Goal: Information Seeking & Learning: Learn about a topic

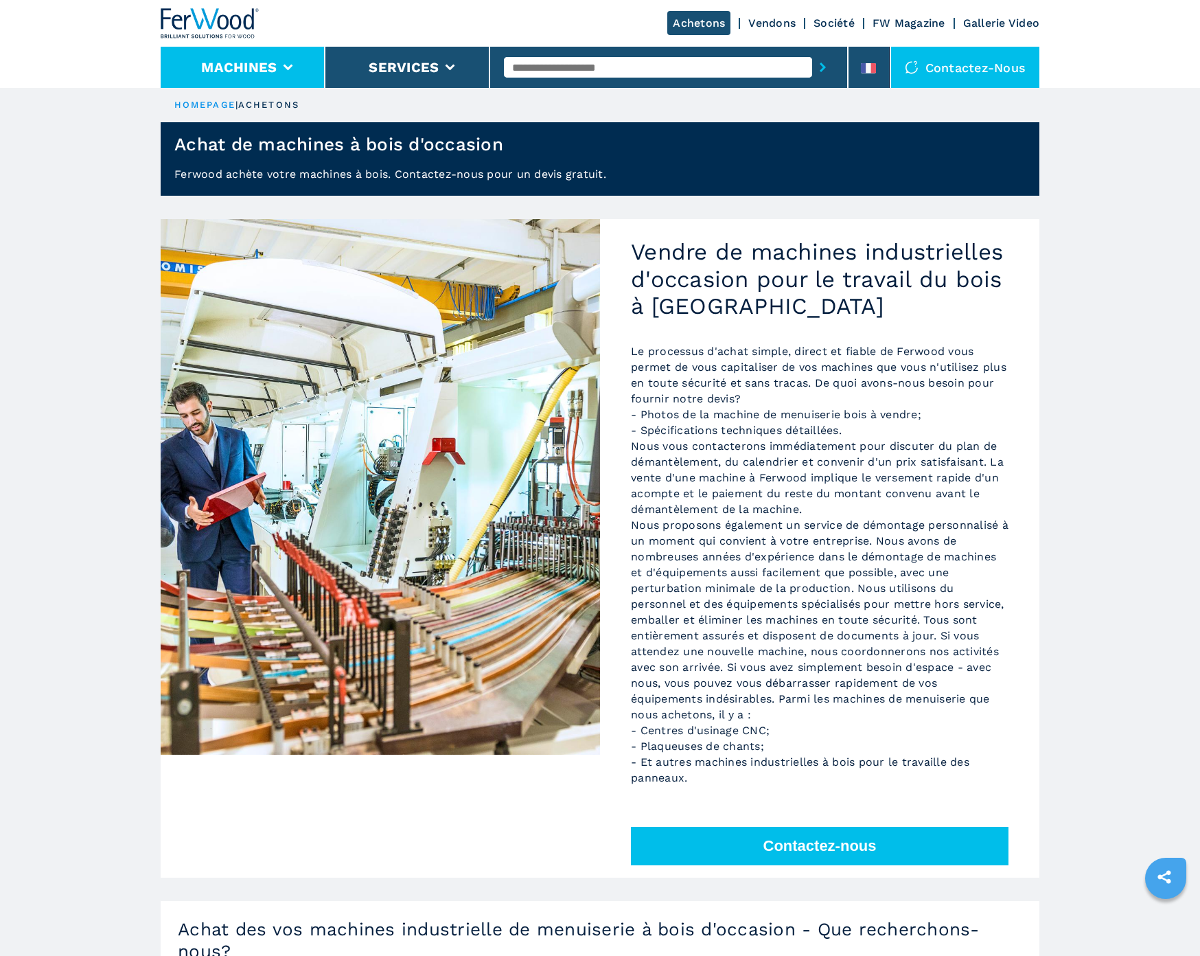
click at [262, 65] on button "Machines" at bounding box center [239, 67] width 76 height 16
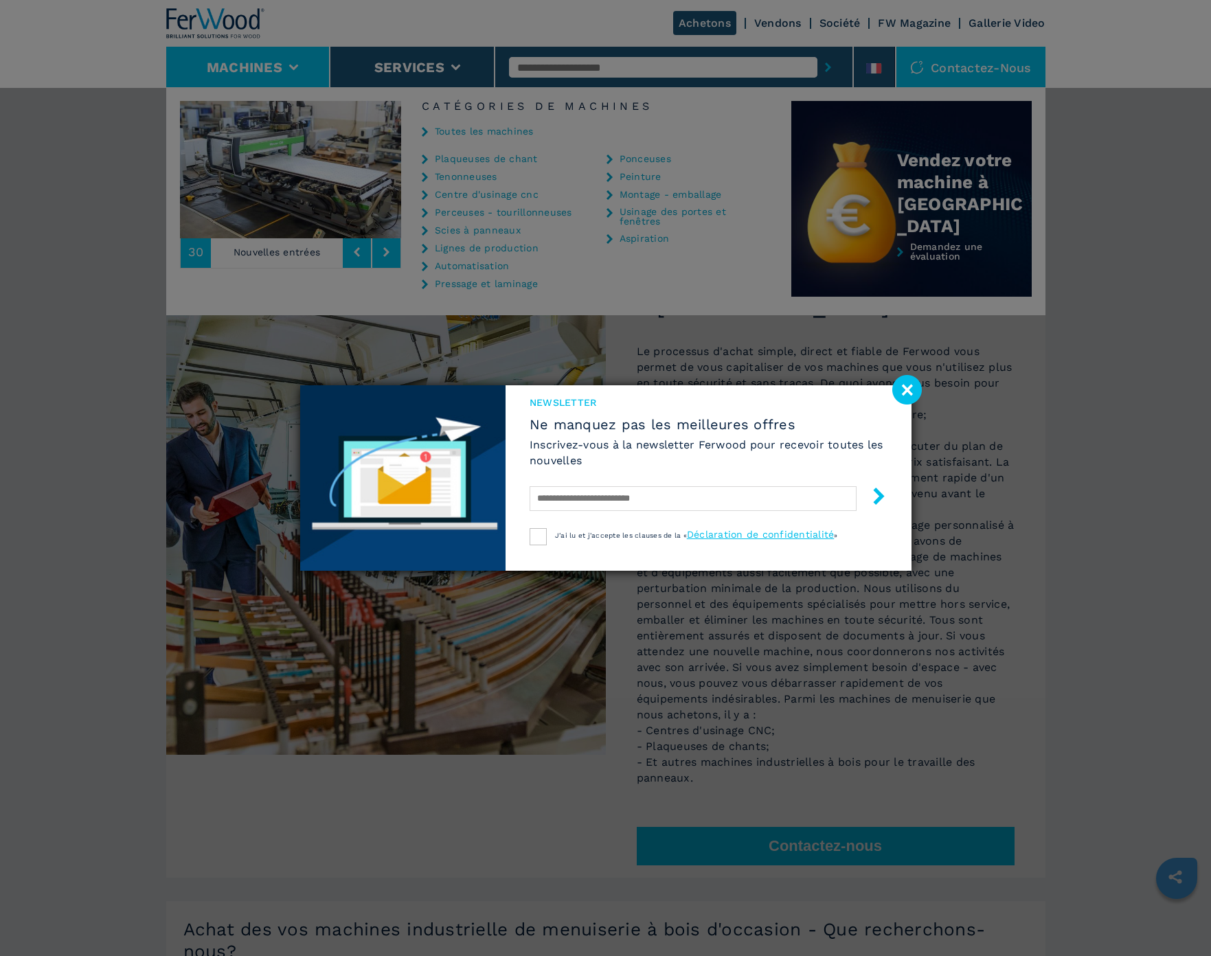
click at [472, 197] on div "Newsletter Ne manquez pas les meilleures offres Inscrivez-vous à la newsletter …" at bounding box center [605, 478] width 1211 height 956
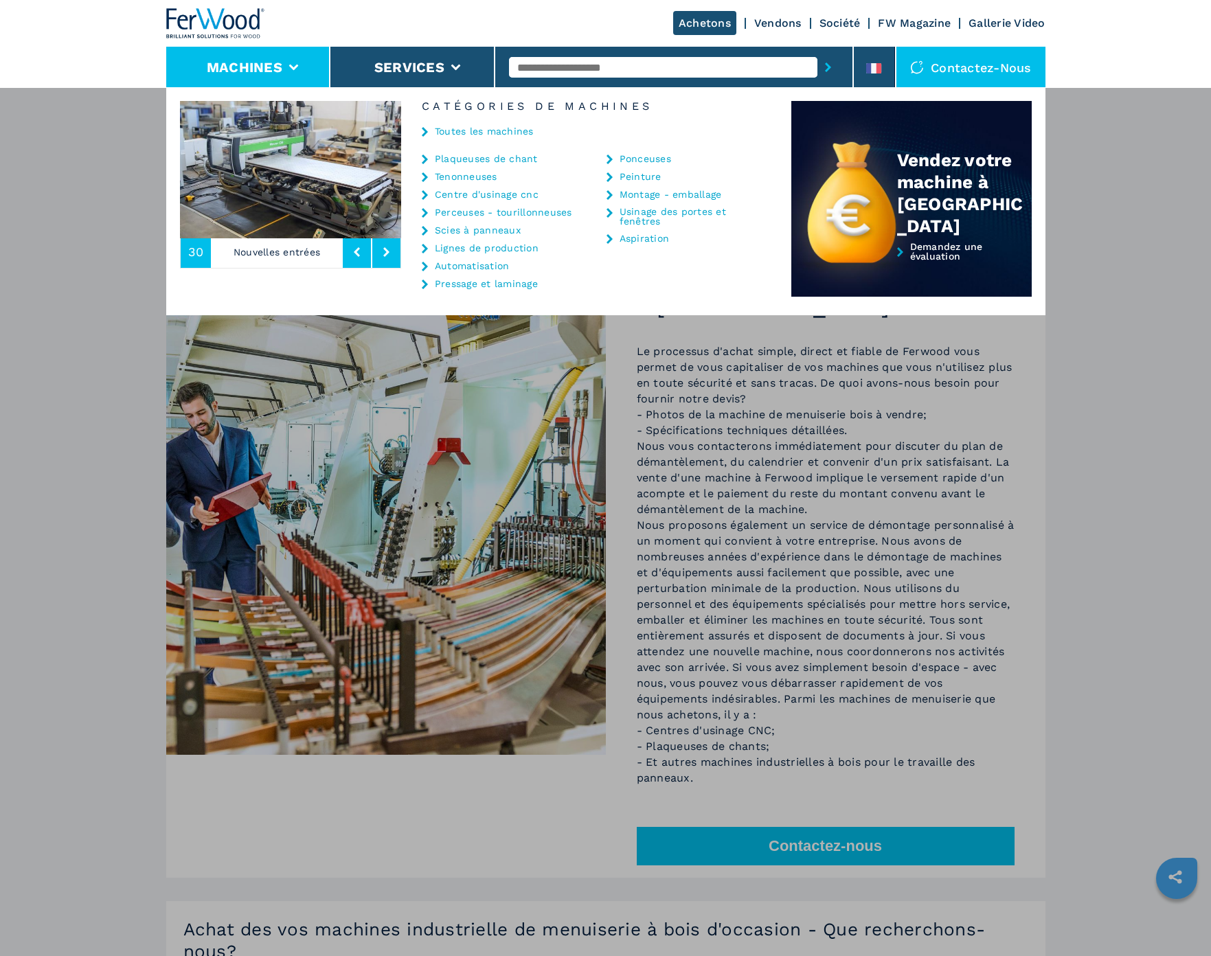
click at [452, 195] on link "Centre d'usinage cnc" at bounding box center [487, 195] width 104 height 10
click at [429, 195] on div "Centre d'usinage cnc" at bounding box center [497, 194] width 150 height 11
click at [848, 852] on div "Machines Plaqueuses de chant Tenonneuses Centre d'usinage cnc Perceuses - touri…" at bounding box center [605, 565] width 1211 height 956
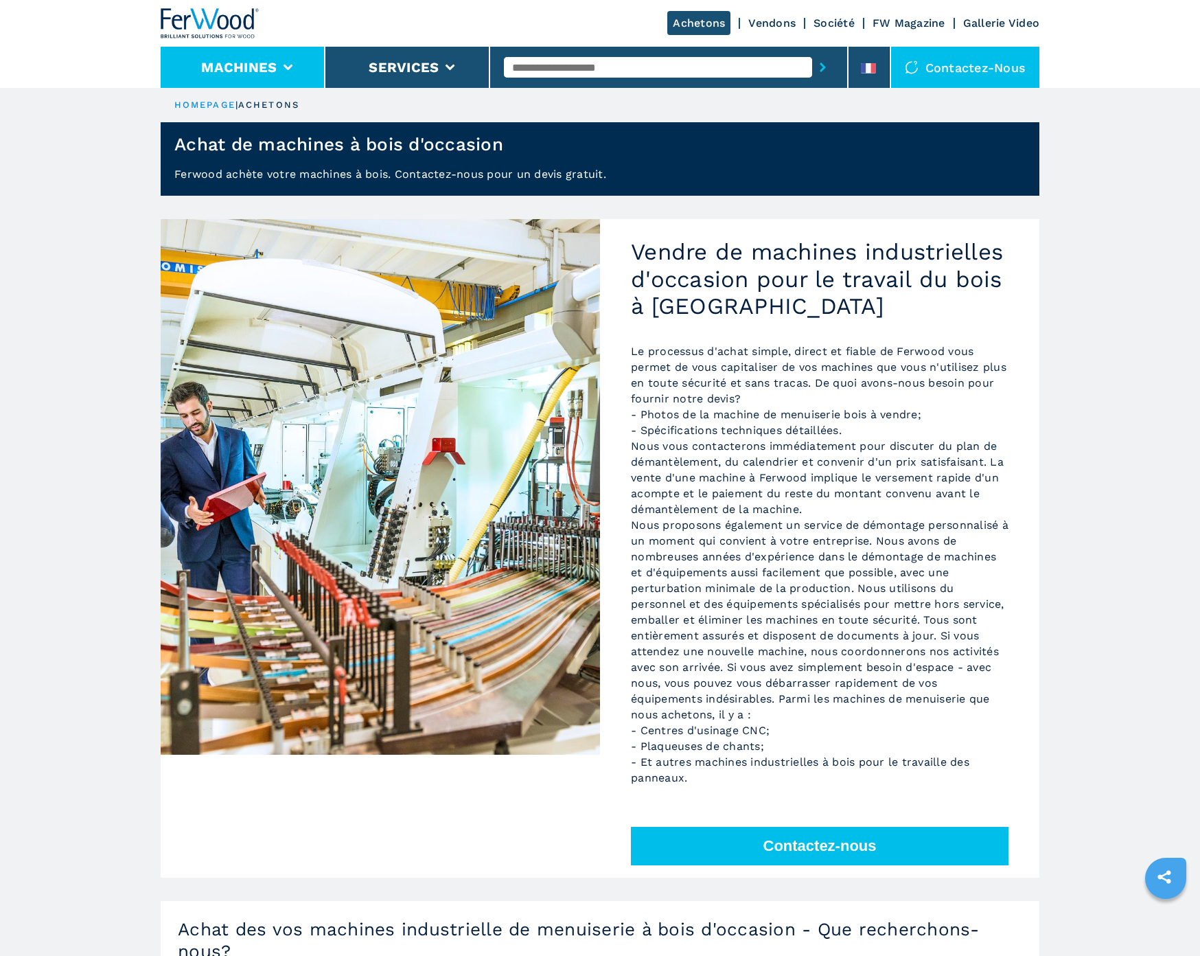
click at [284, 67] on icon at bounding box center [289, 68] width 10 height 6
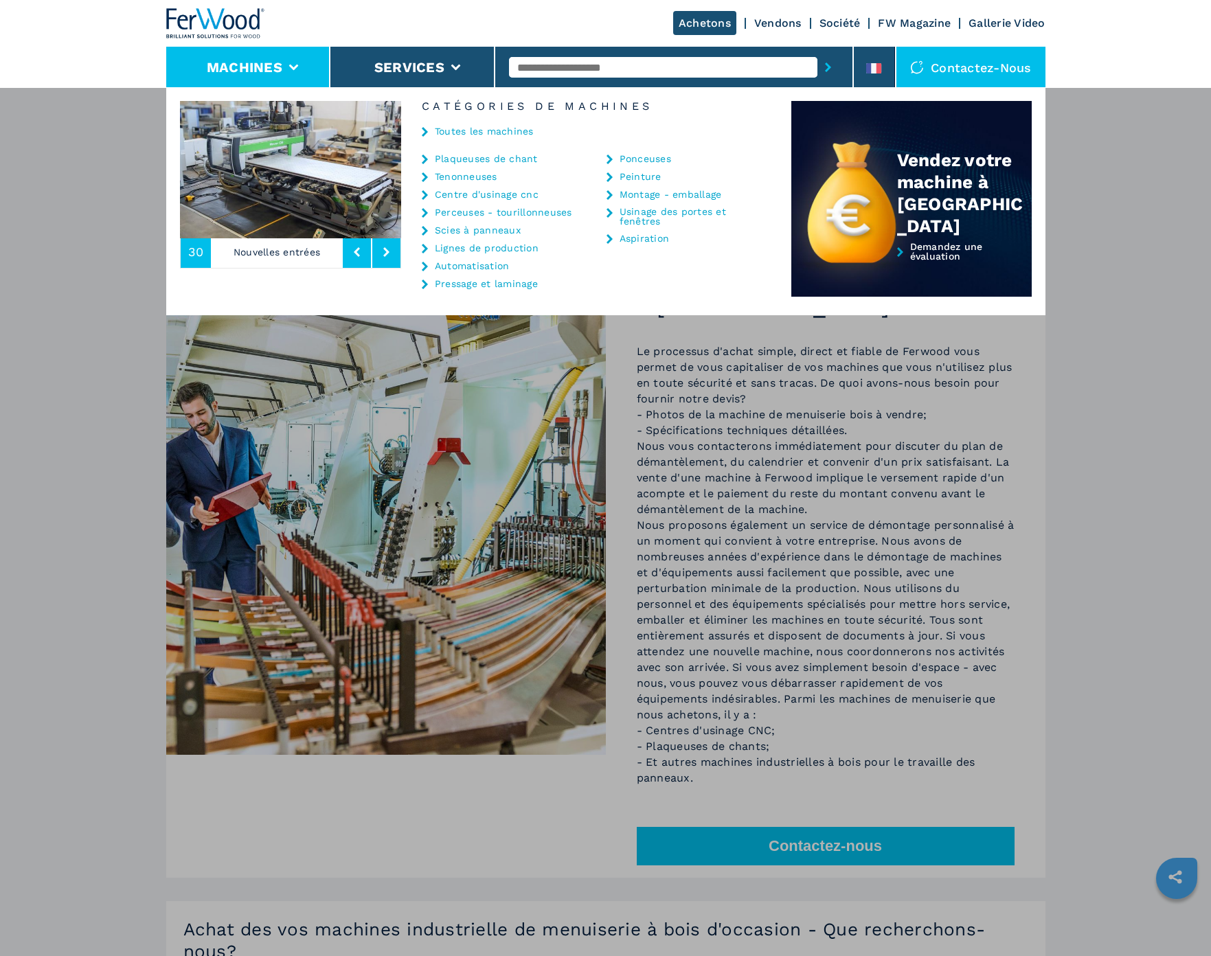
click at [470, 192] on link "Centre d'usinage cnc" at bounding box center [487, 195] width 104 height 10
click at [384, 253] on icon at bounding box center [386, 252] width 6 height 10
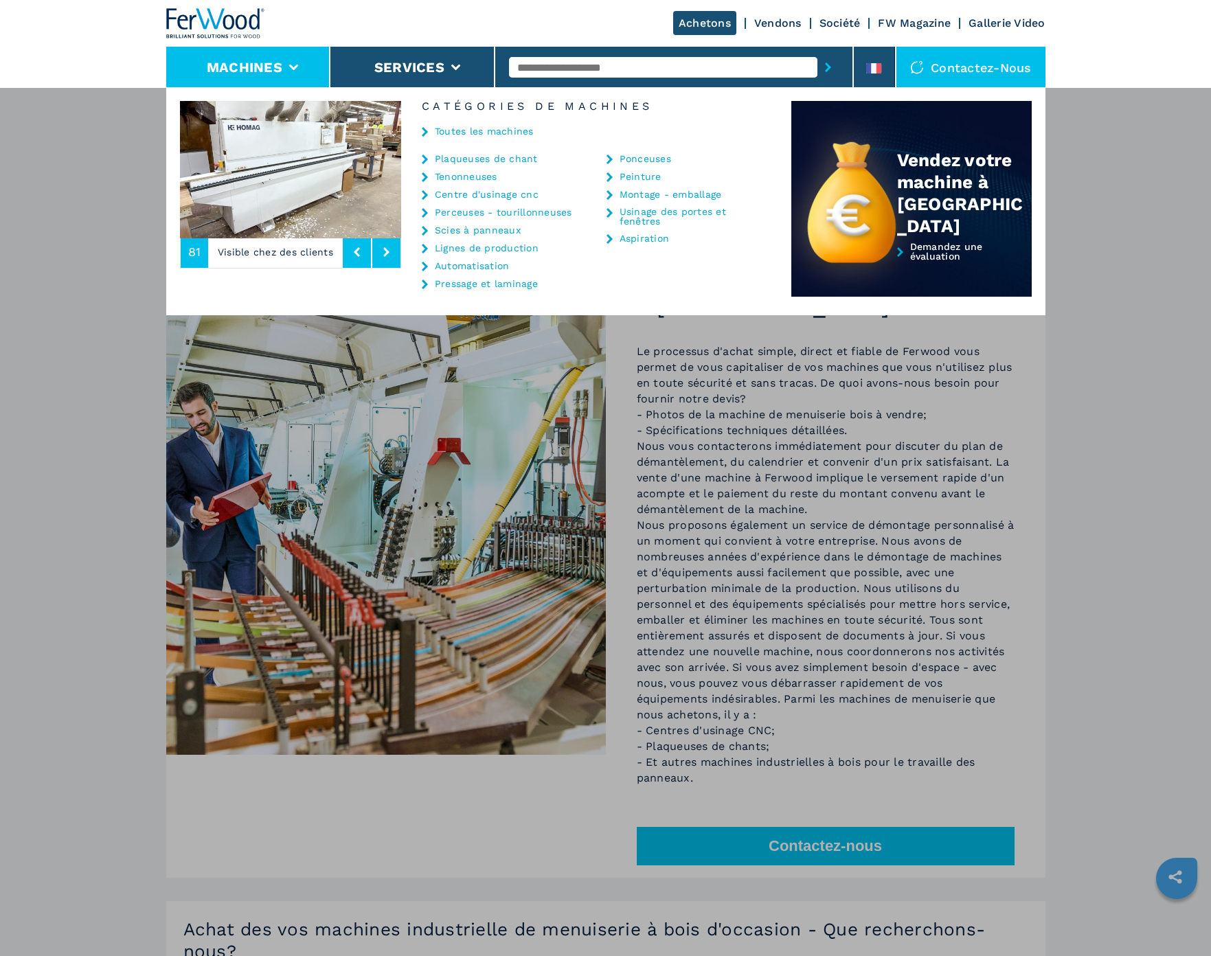
click at [384, 253] on icon at bounding box center [386, 252] width 6 height 10
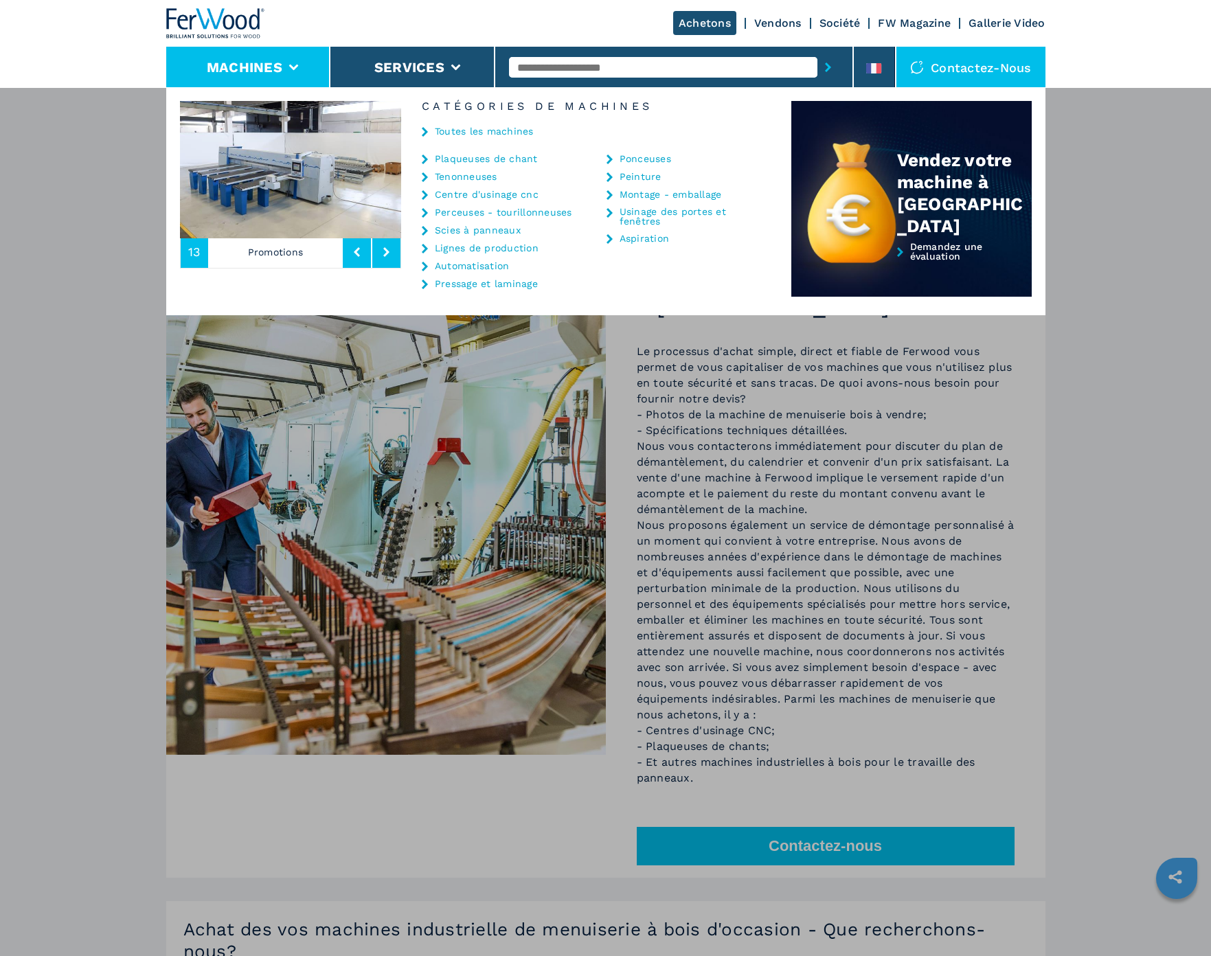
click at [384, 253] on icon at bounding box center [386, 252] width 6 height 10
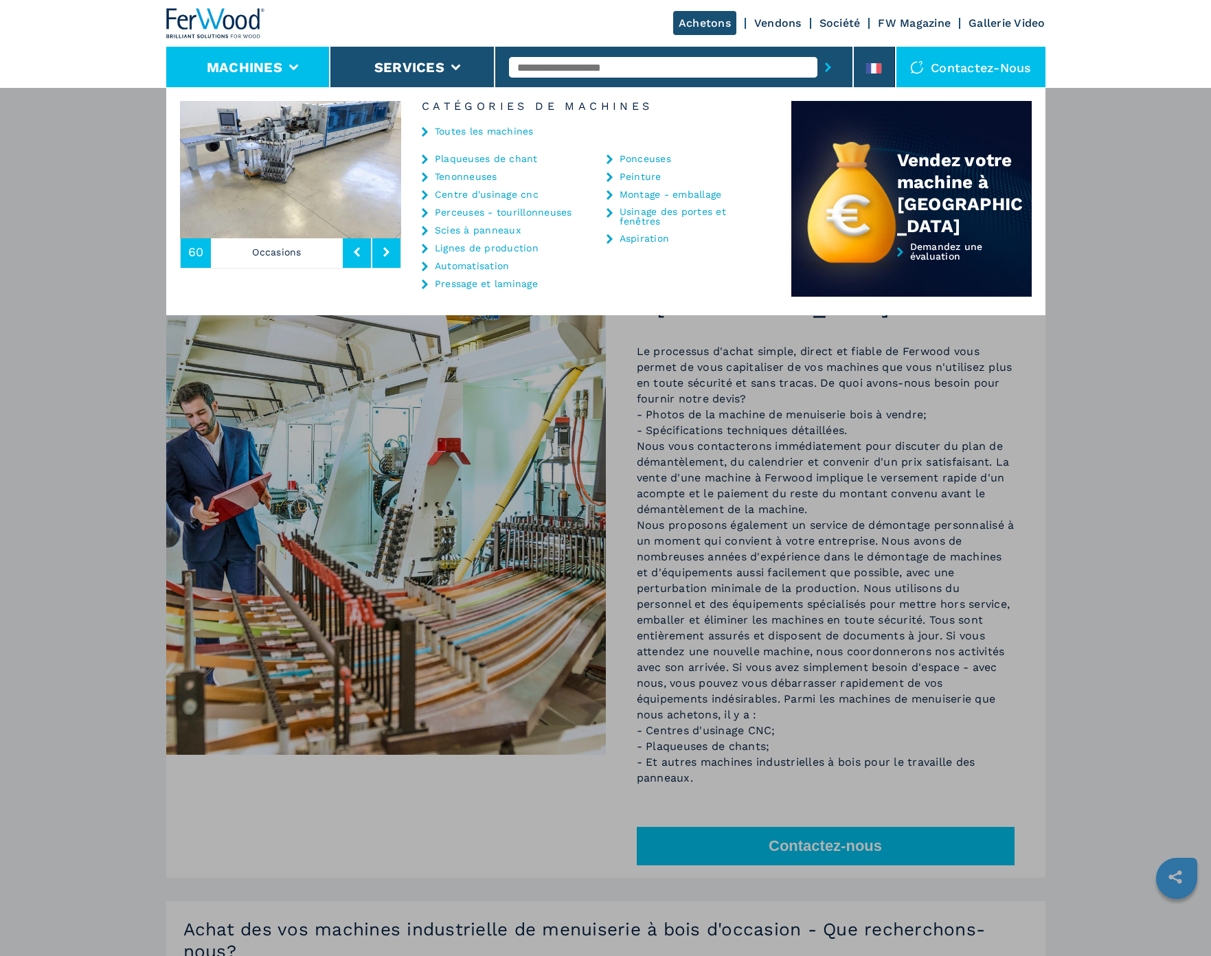
click at [384, 252] on icon at bounding box center [386, 252] width 6 height 10
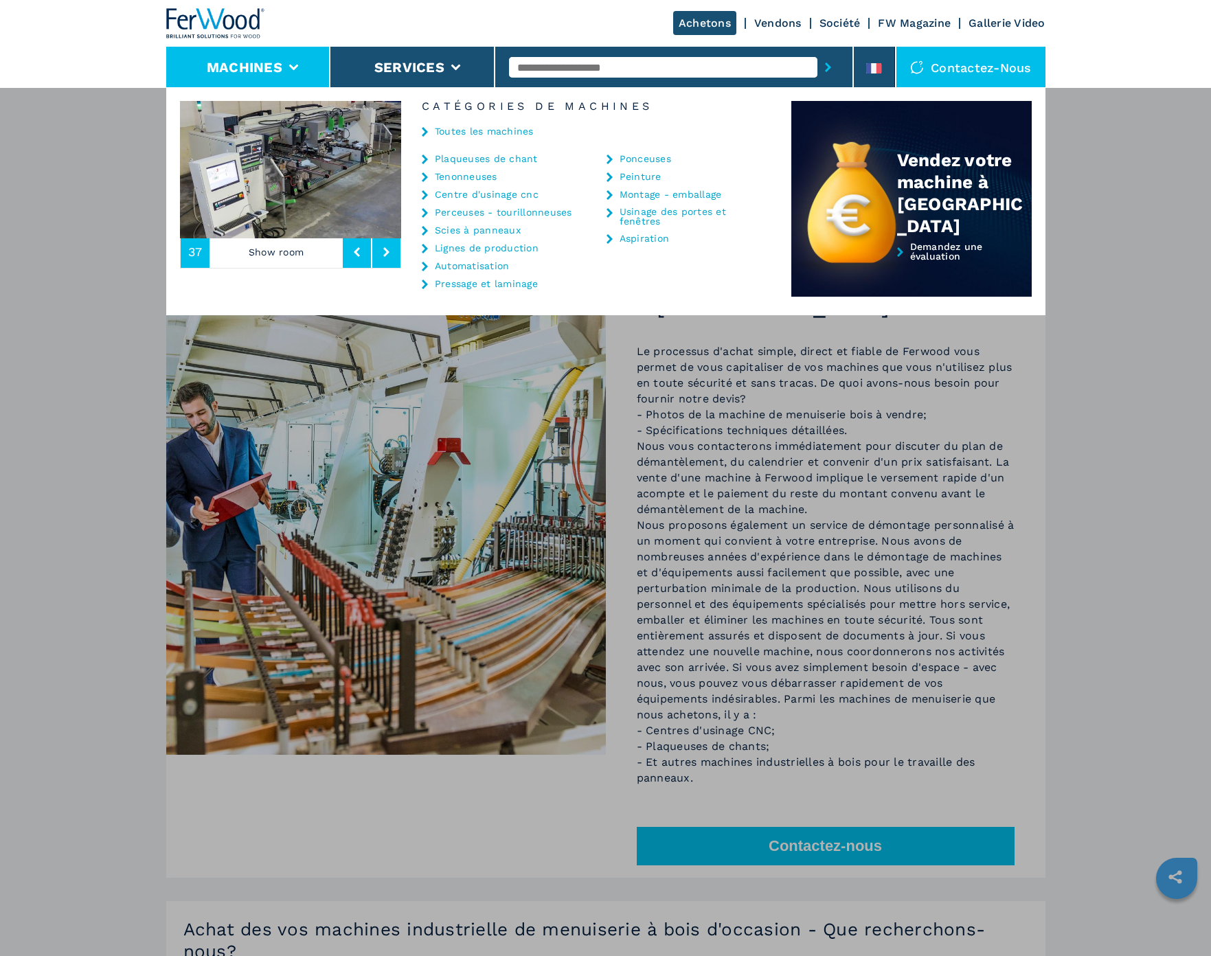
click at [384, 252] on icon at bounding box center [386, 252] width 6 height 10
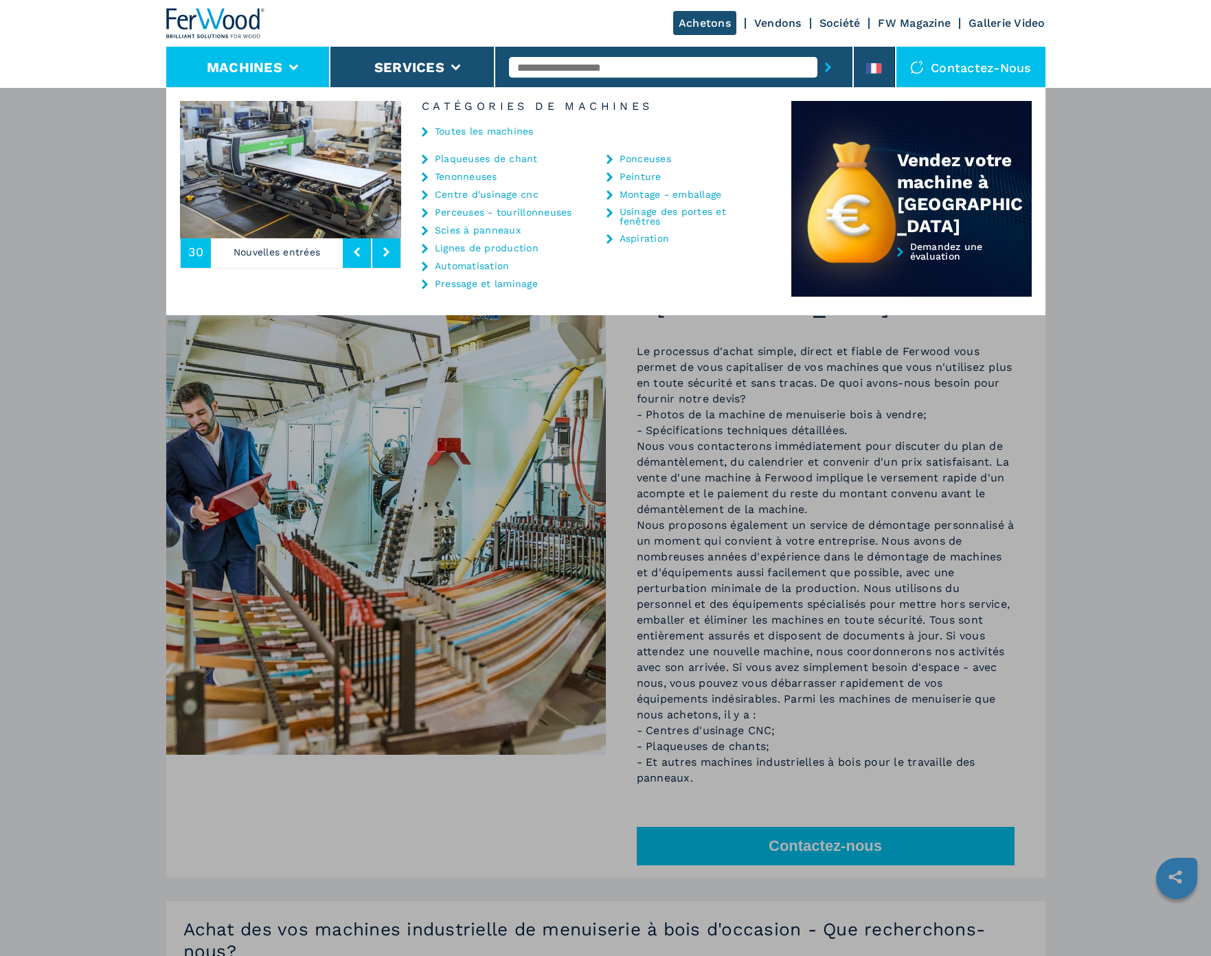
click at [384, 252] on icon at bounding box center [386, 252] width 6 height 10
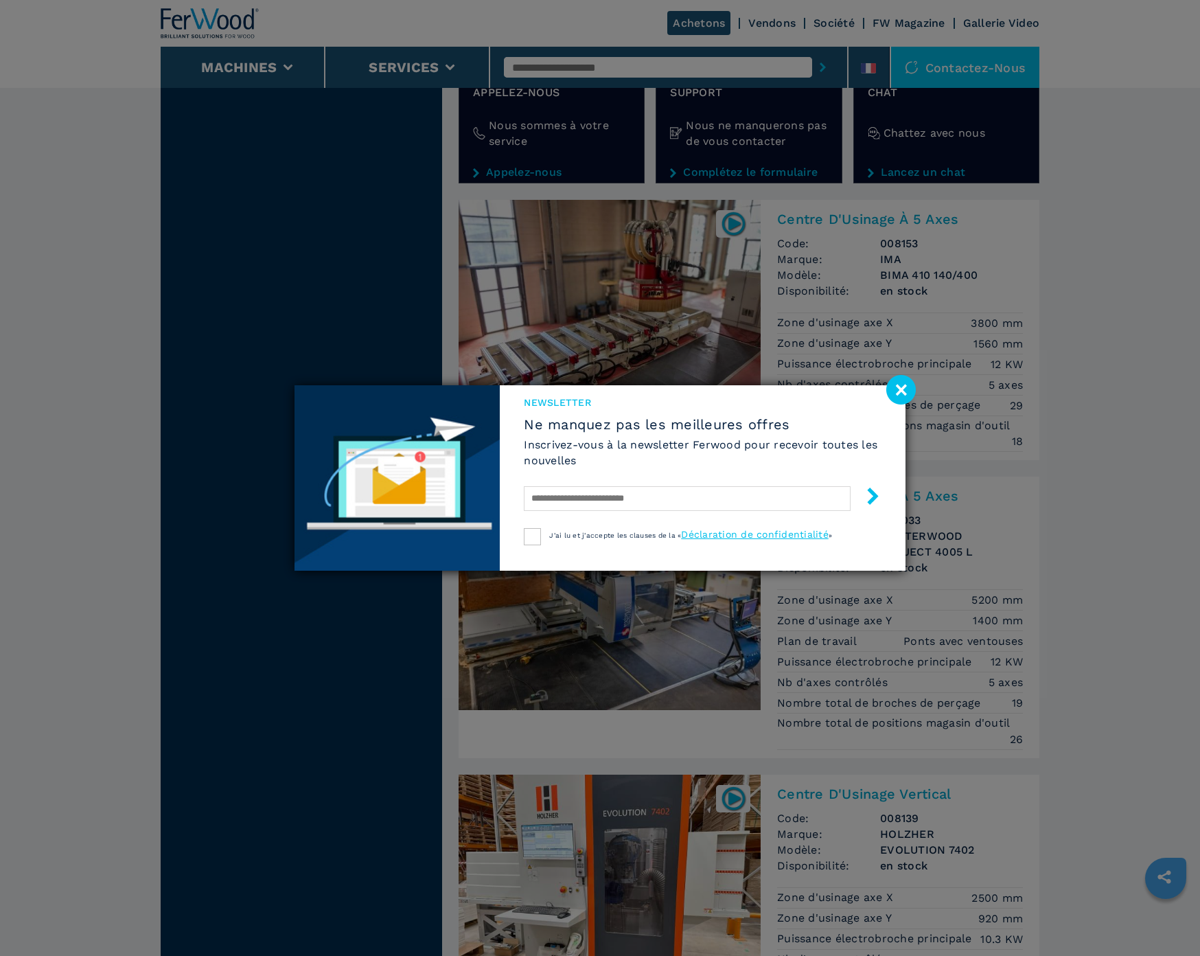
scroll to position [2678, 0]
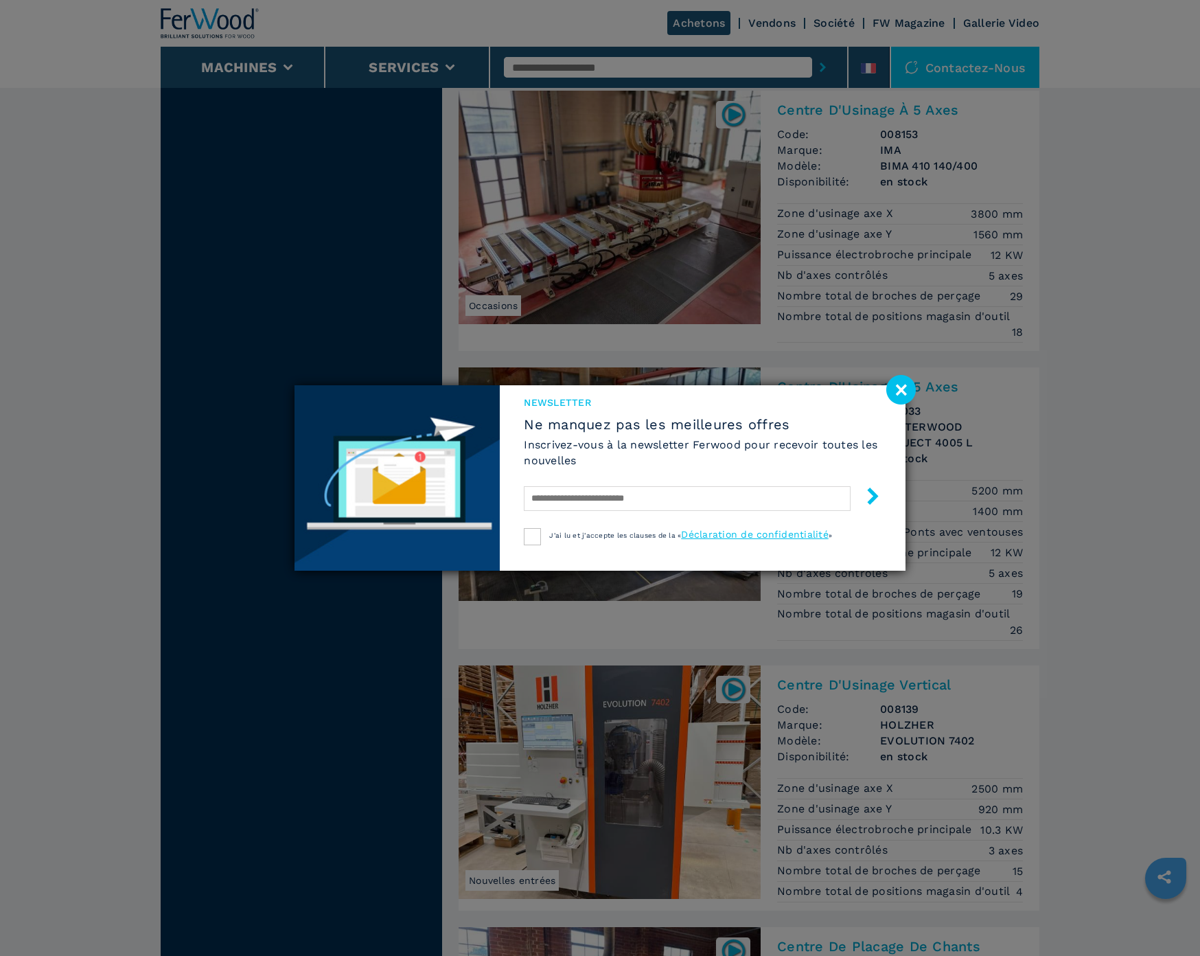
click at [903, 390] on image at bounding box center [901, 390] width 30 height 30
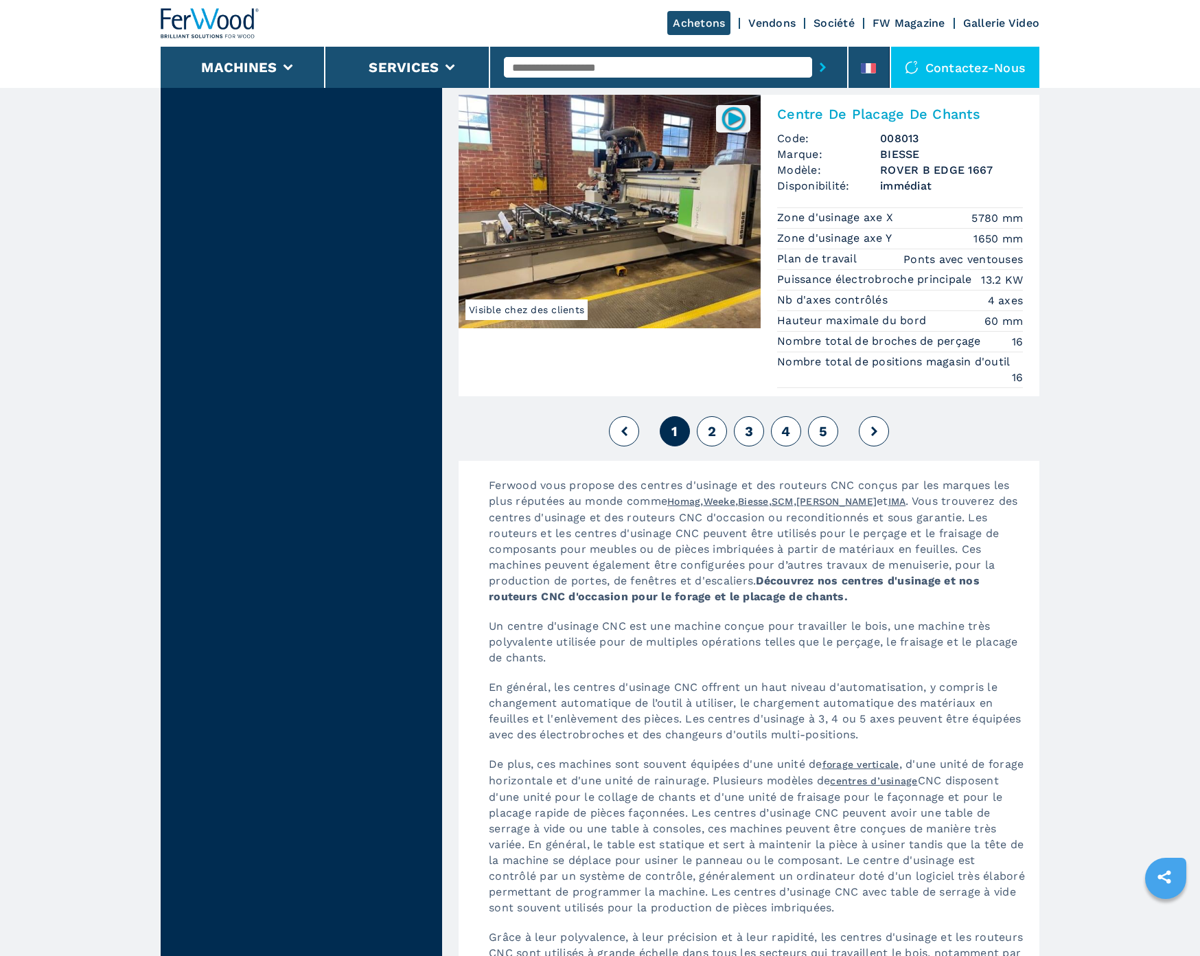
scroll to position [3639, 0]
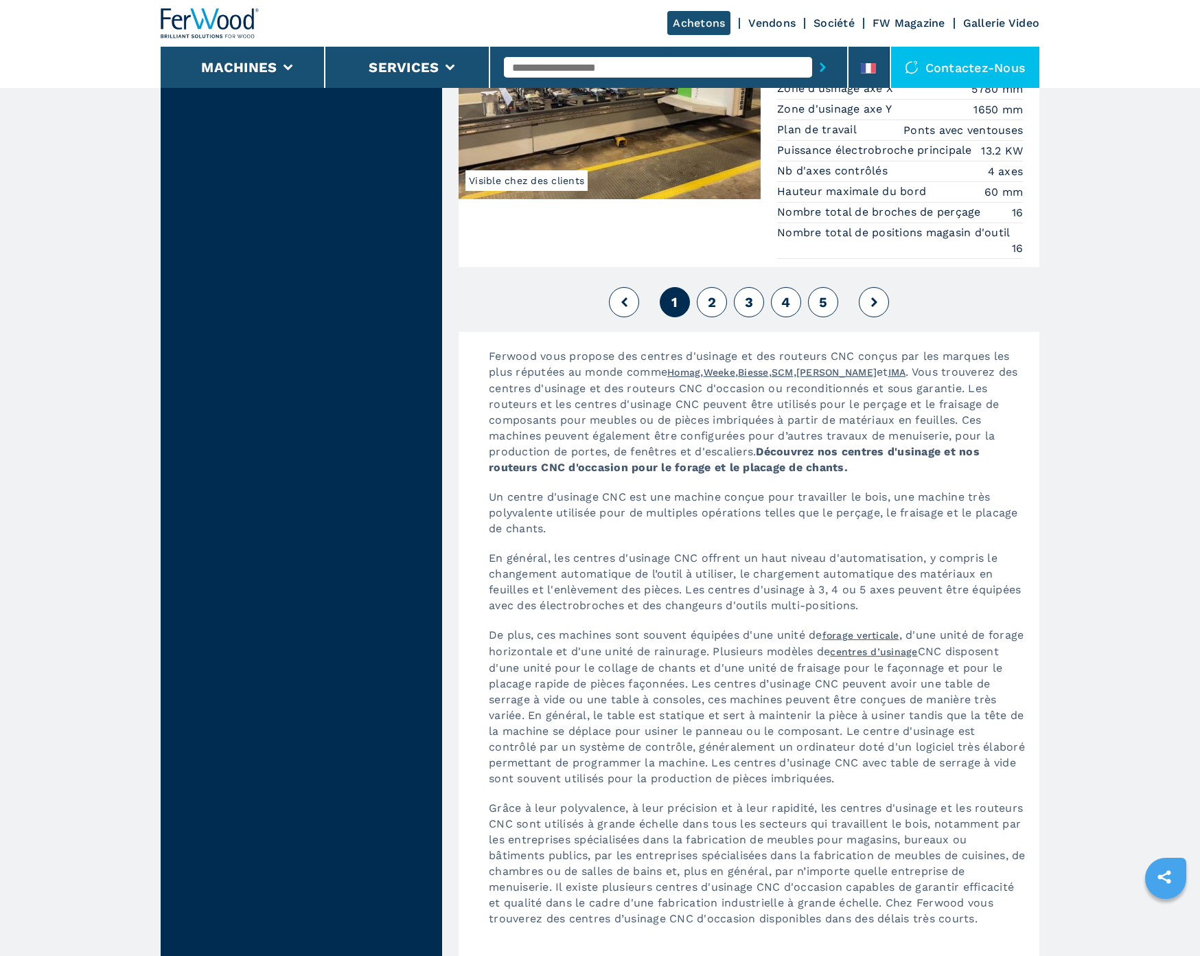
click at [746, 302] on span "3" at bounding box center [749, 302] width 8 height 16
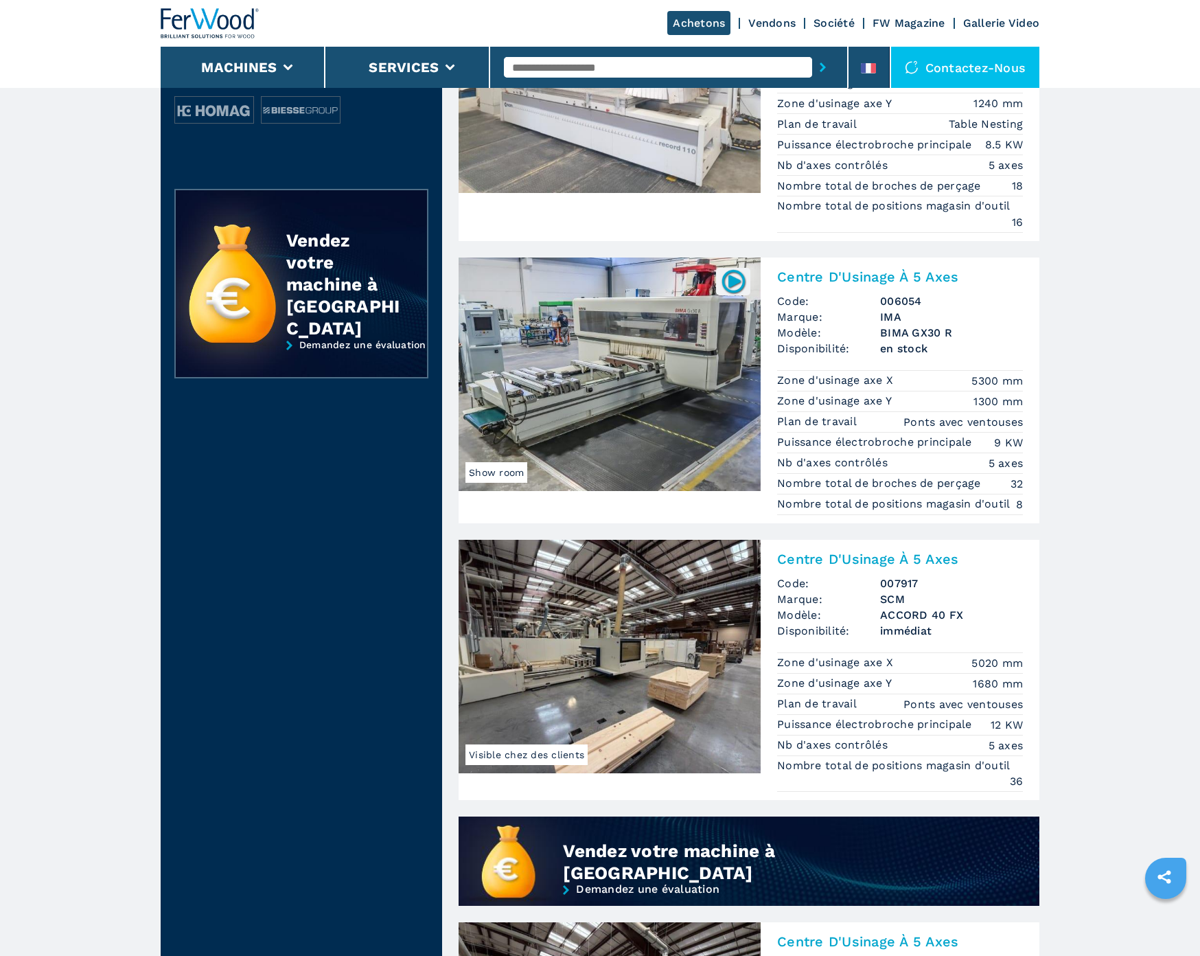
scroll to position [618, 0]
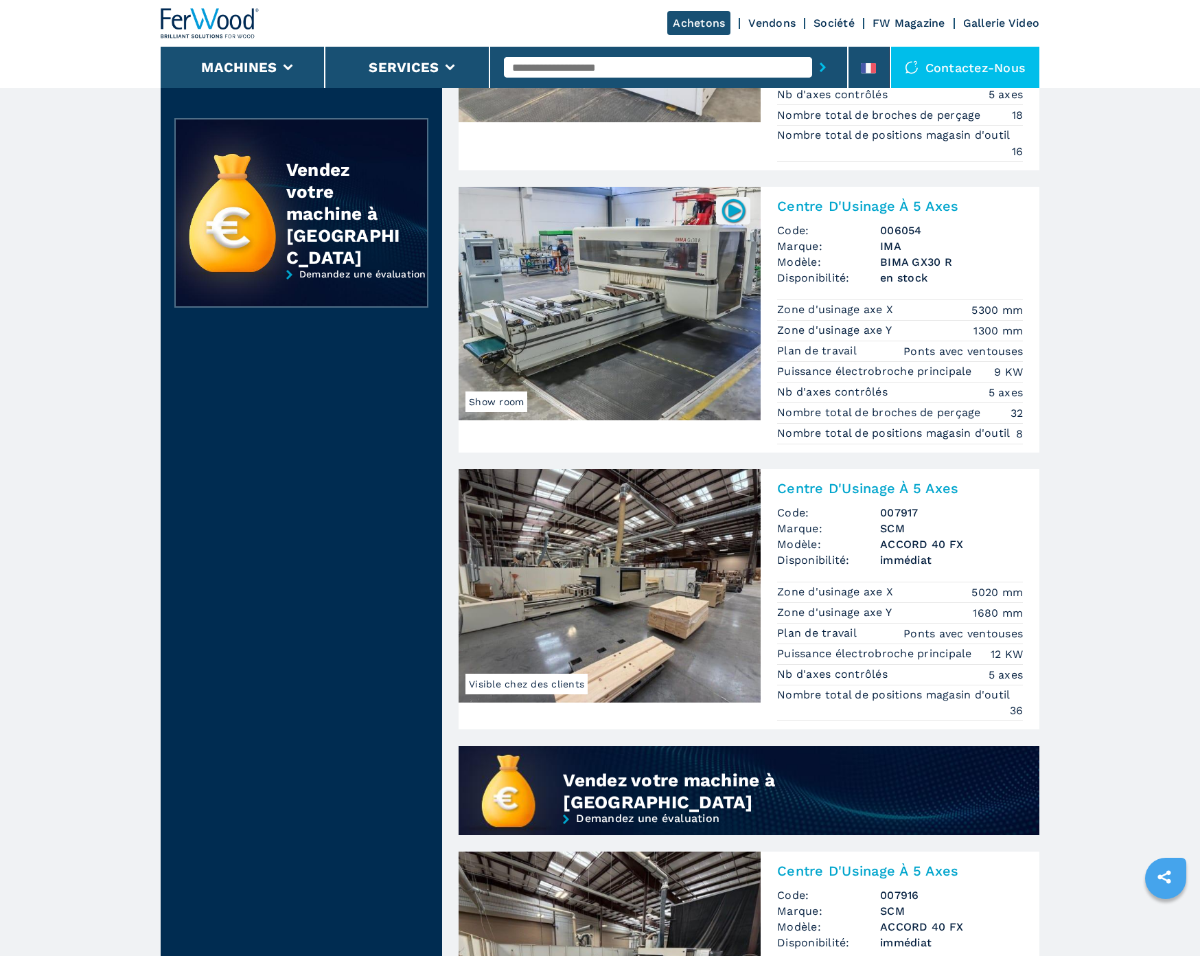
click at [659, 607] on img at bounding box center [610, 585] width 302 height 233
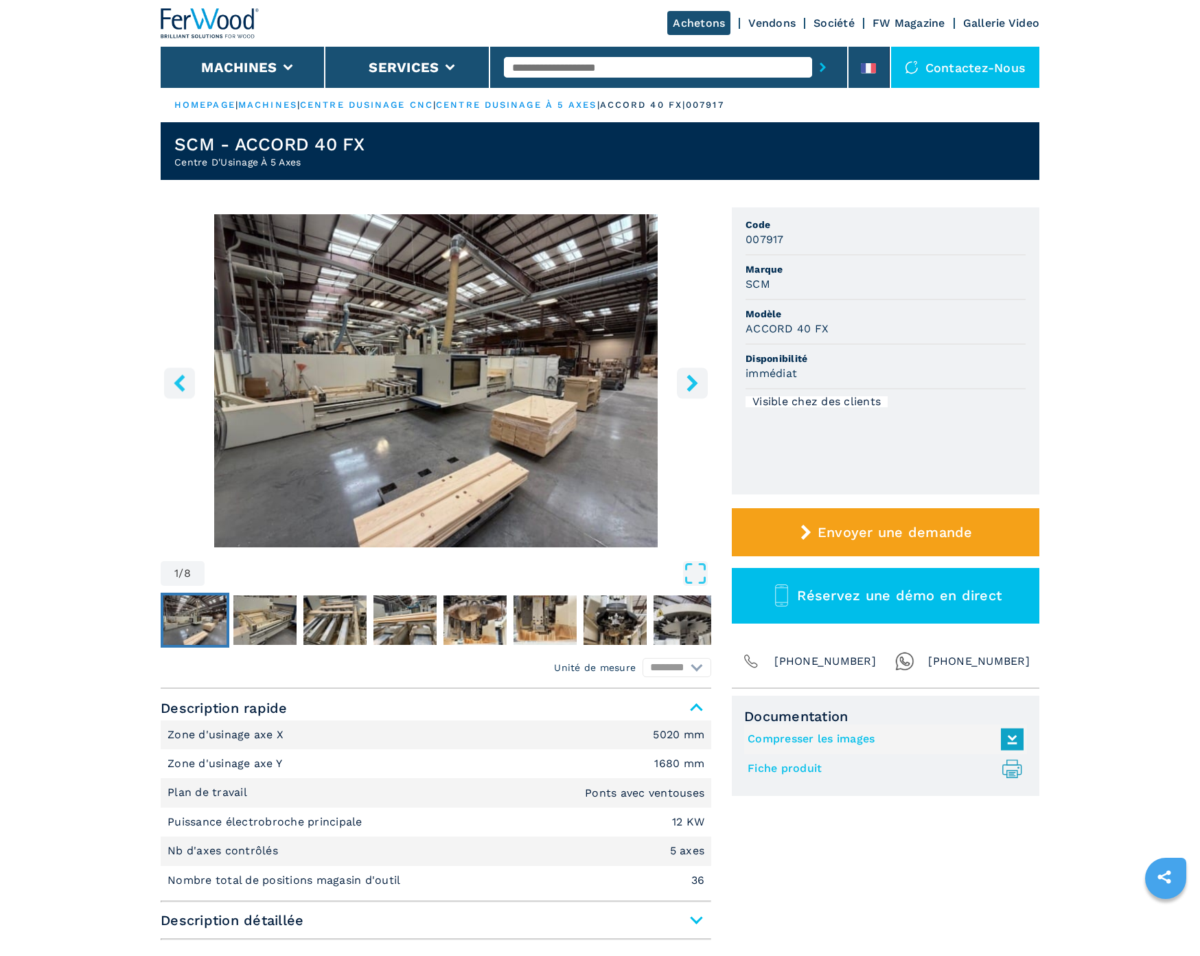
click at [458, 494] on img "Go to Slide 1" at bounding box center [436, 380] width 551 height 333
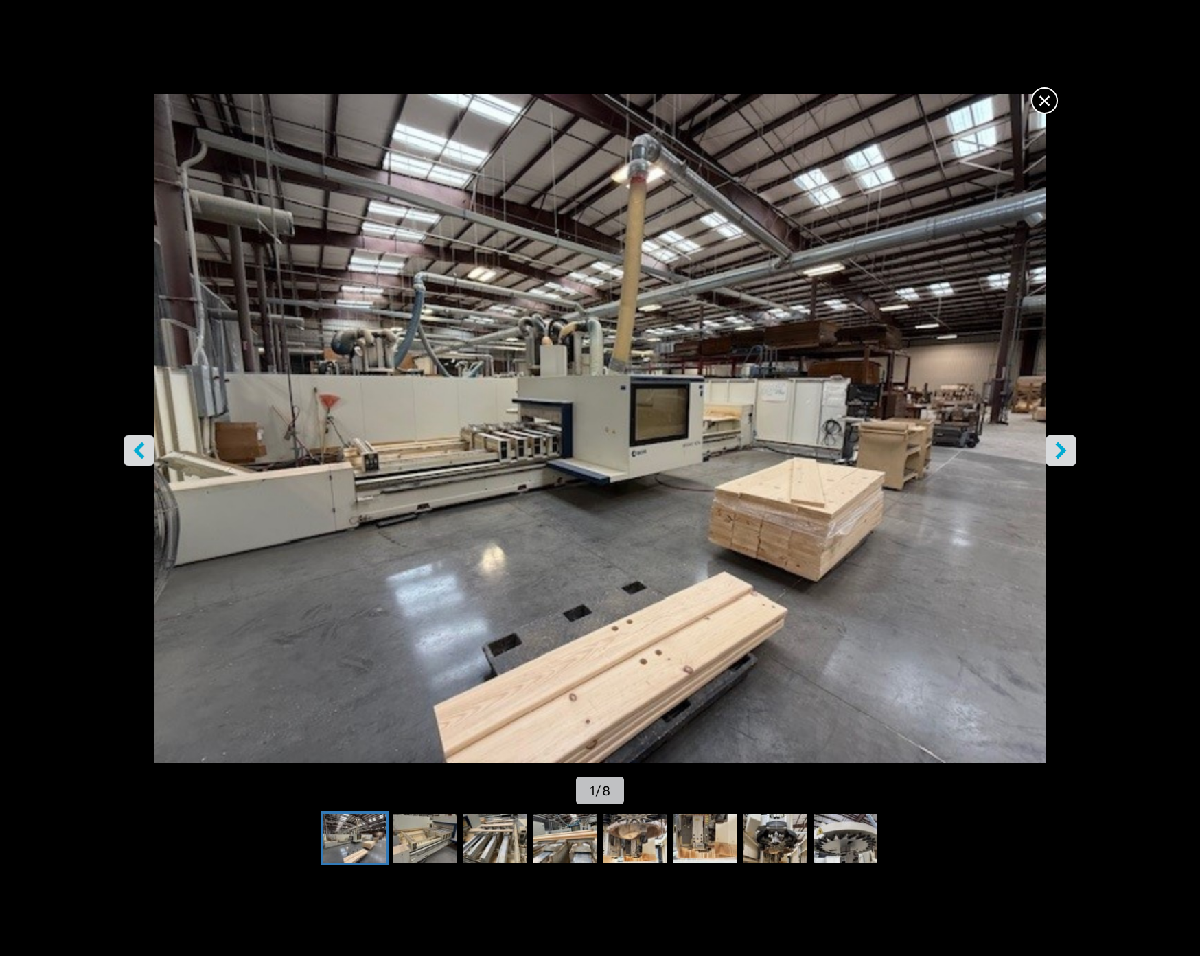
click at [1062, 442] on icon "right-button" at bounding box center [1061, 450] width 17 height 17
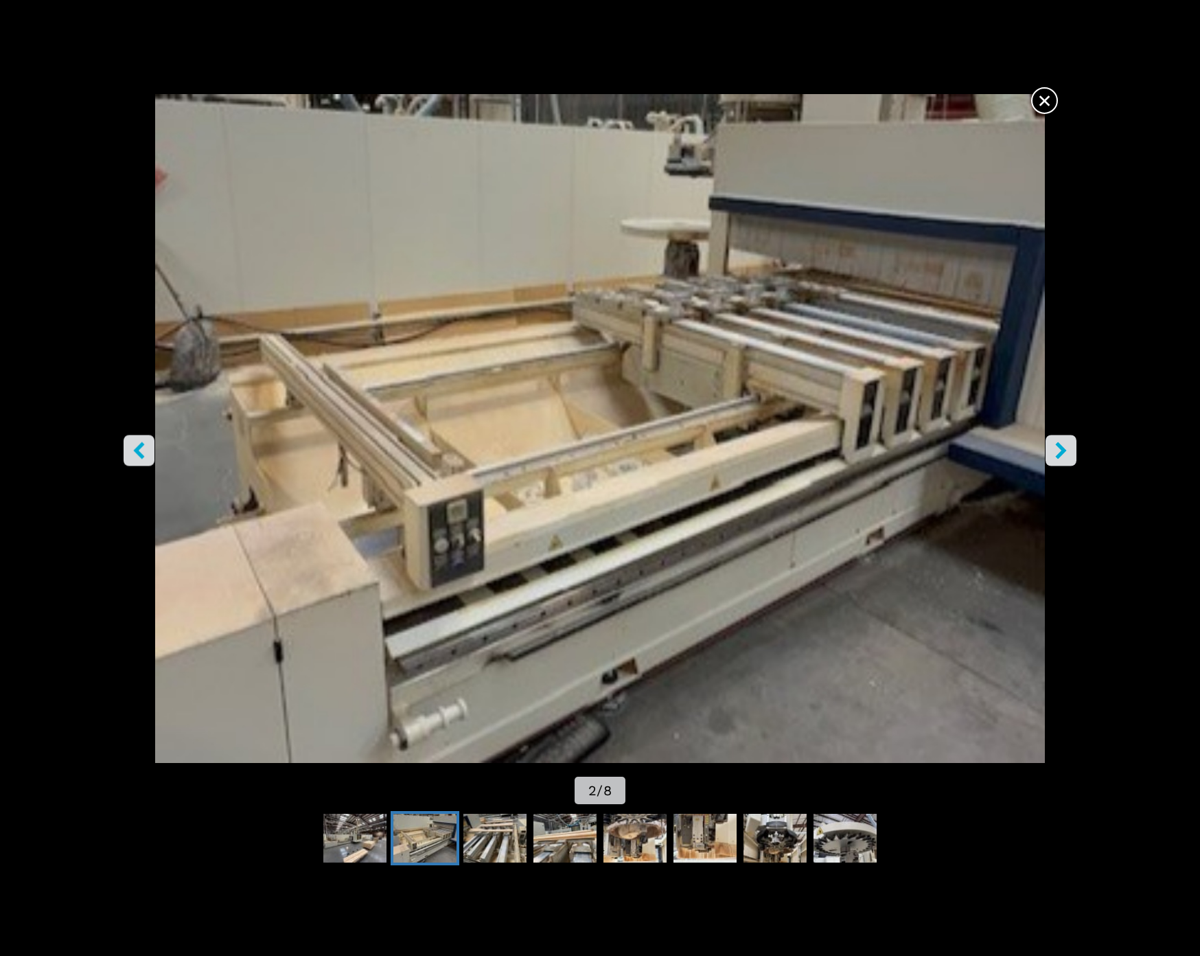
click at [1062, 442] on icon "right-button" at bounding box center [1061, 450] width 17 height 17
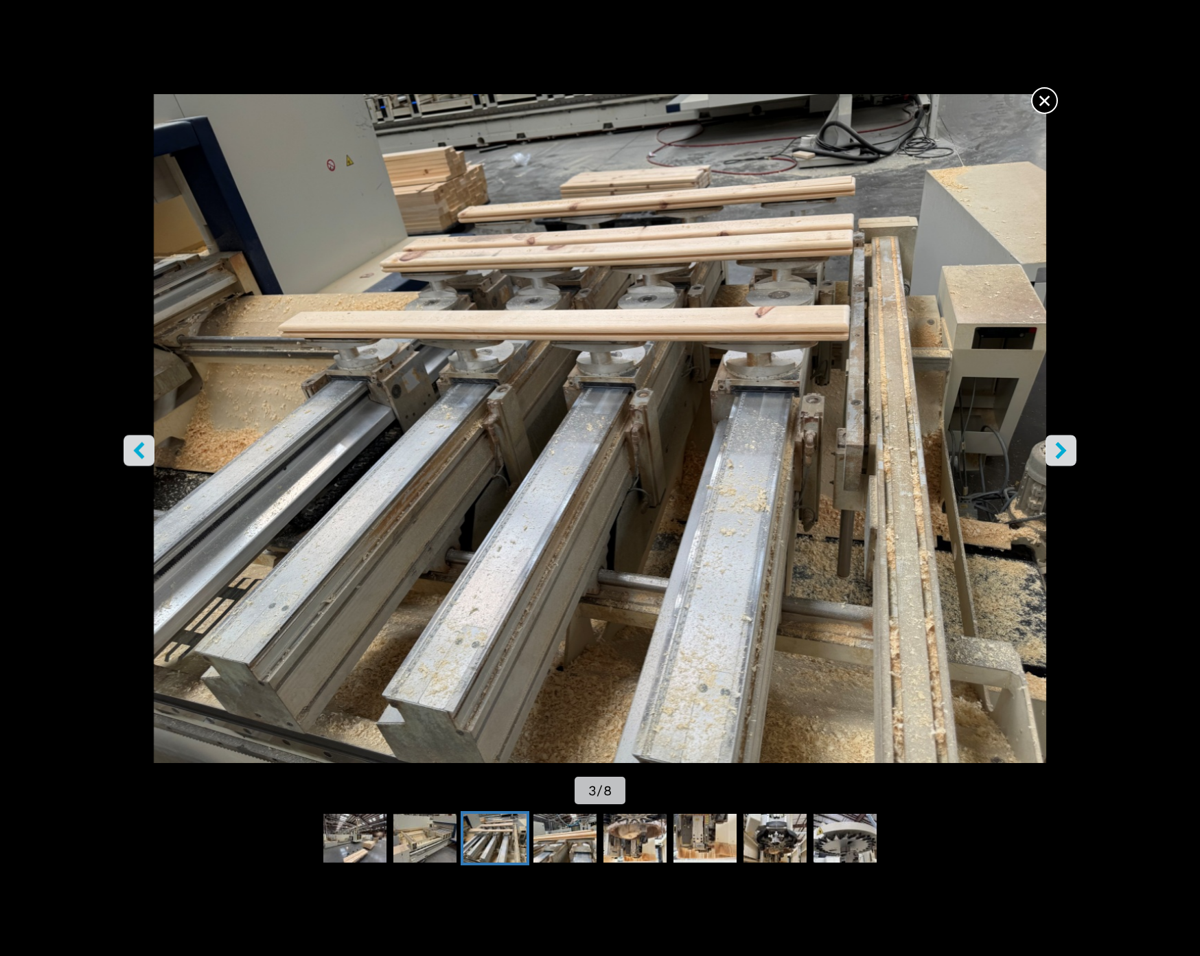
click at [1061, 442] on icon "right-button" at bounding box center [1061, 450] width 17 height 17
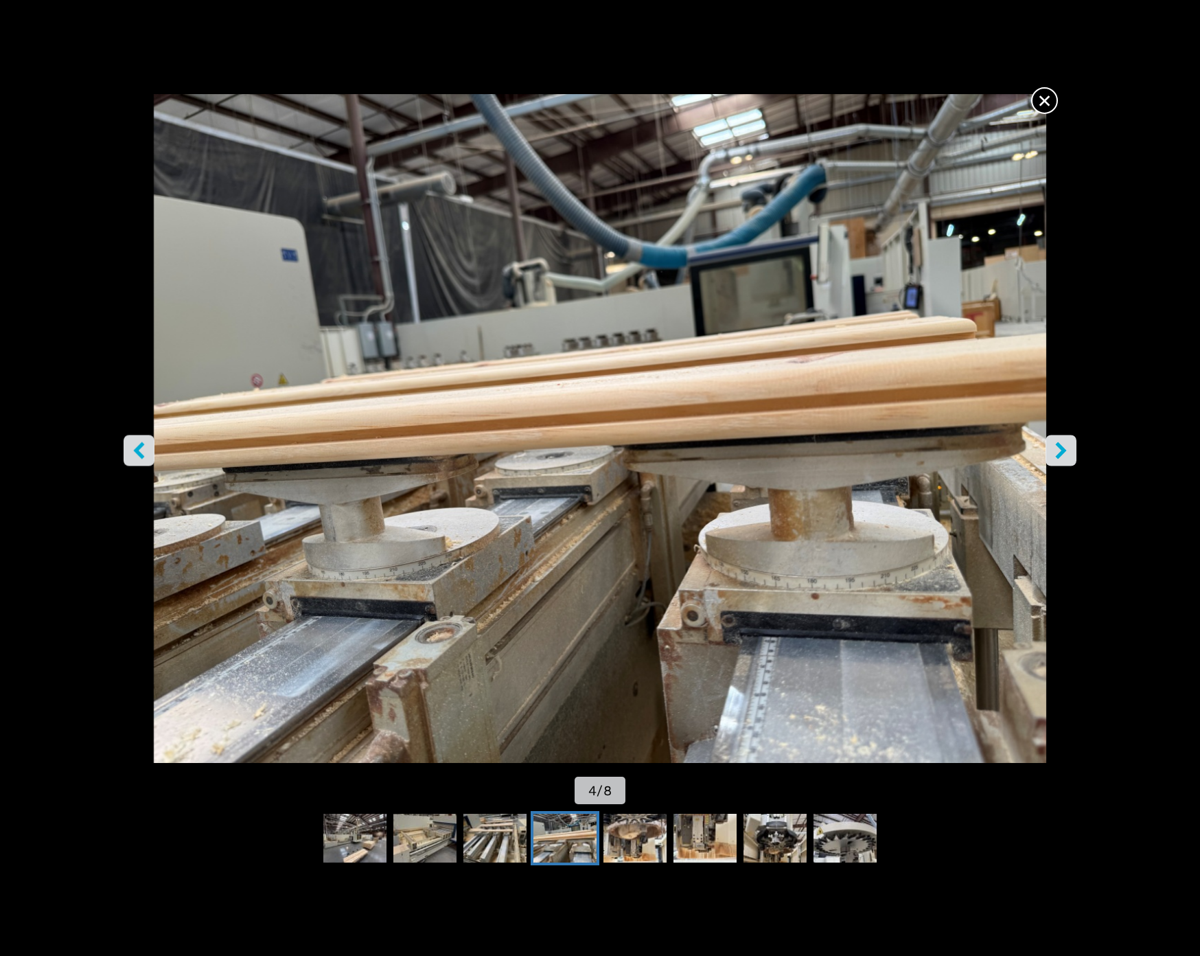
click at [1061, 442] on icon "right-button" at bounding box center [1061, 450] width 17 height 17
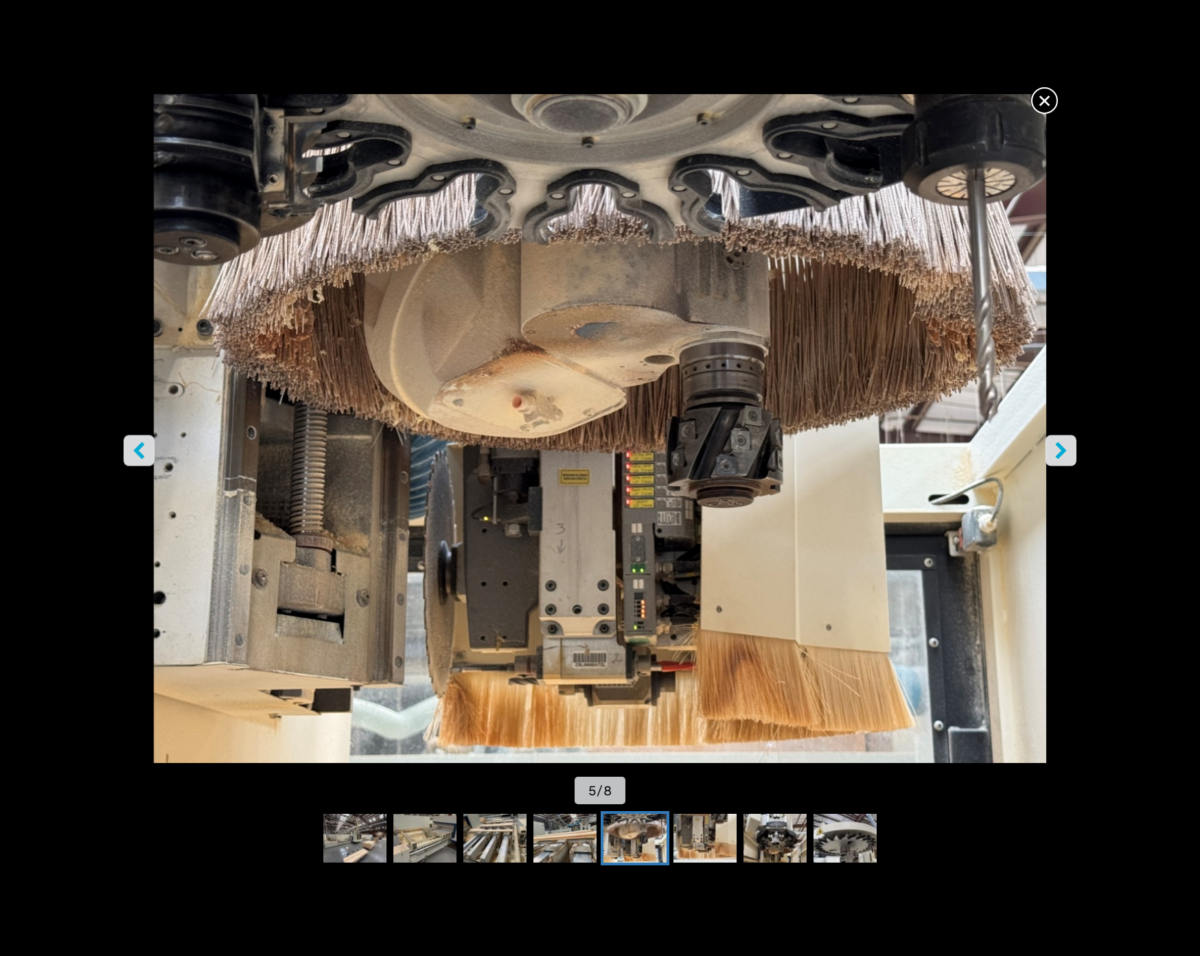
click at [1061, 442] on icon "right-button" at bounding box center [1061, 450] width 17 height 17
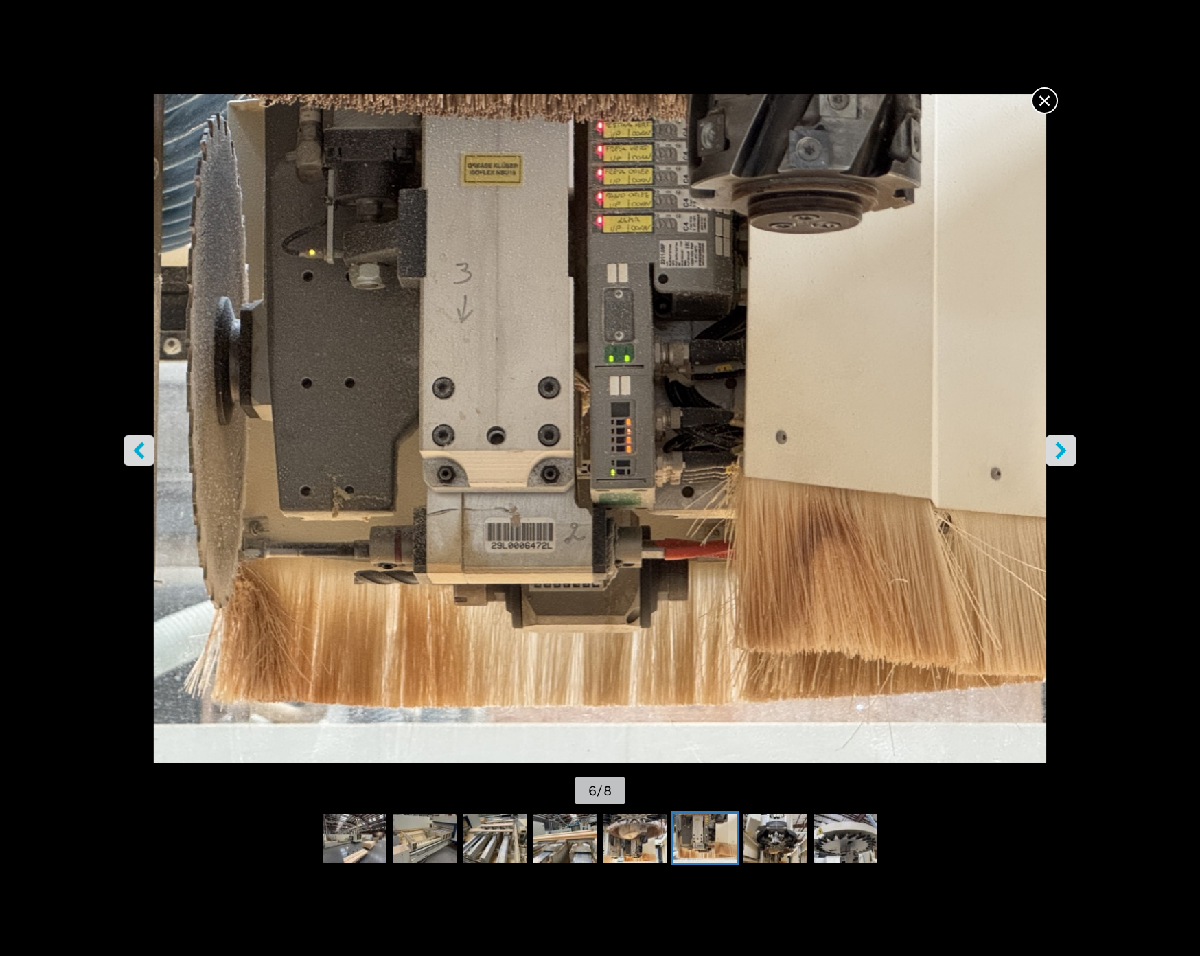
click at [1061, 442] on icon "right-button" at bounding box center [1061, 450] width 17 height 17
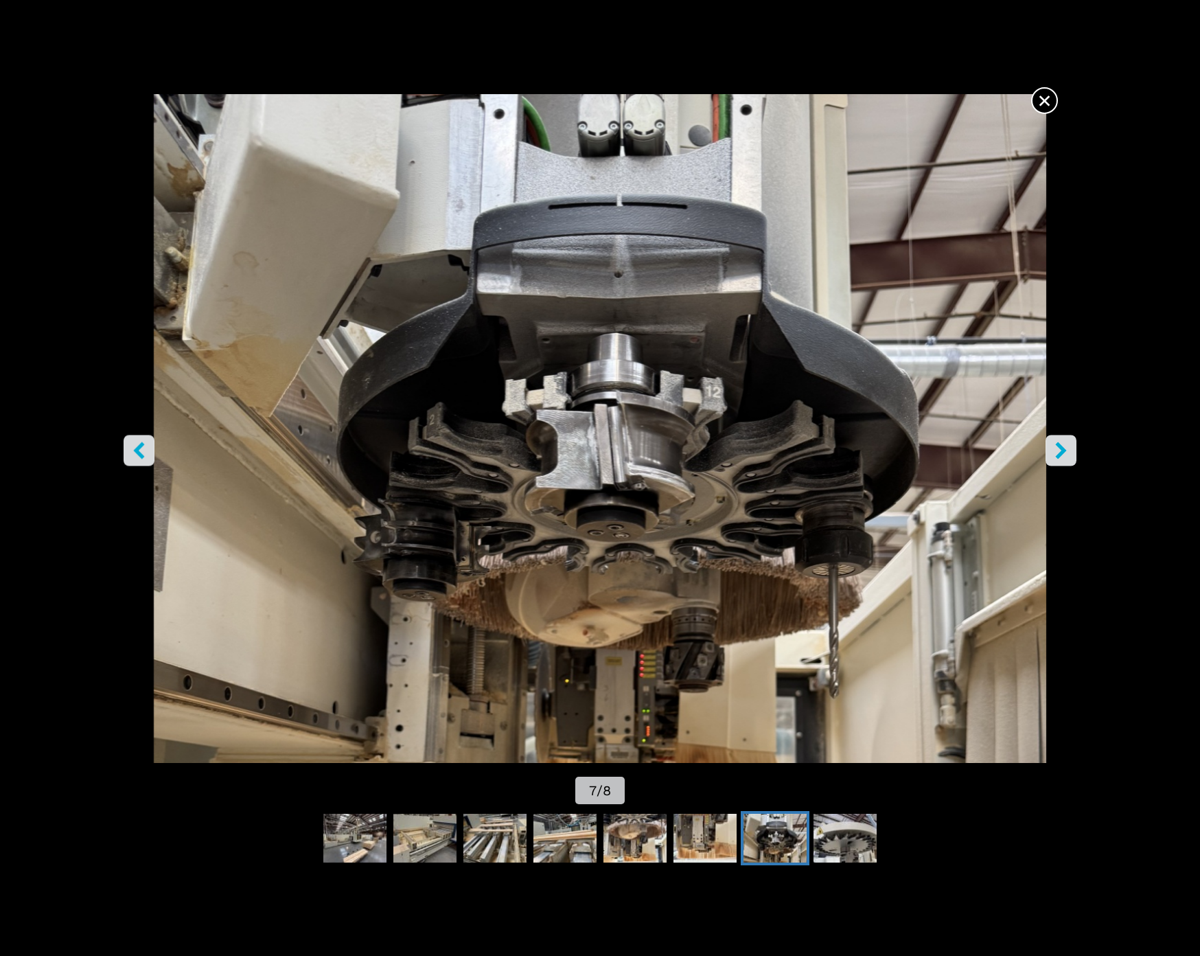
click at [1061, 442] on icon "right-button" at bounding box center [1061, 450] width 17 height 17
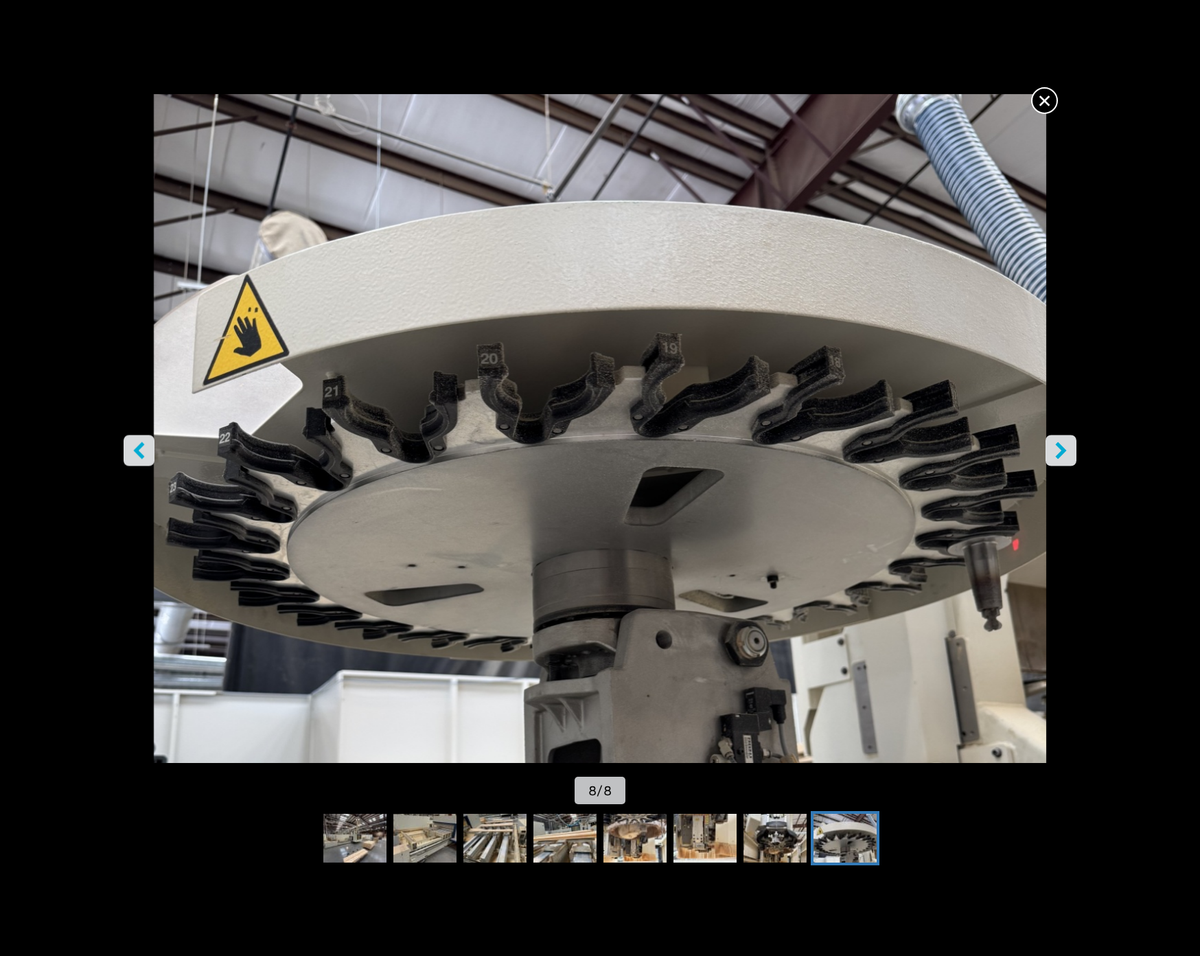
click at [1061, 442] on icon "right-button" at bounding box center [1061, 450] width 17 height 17
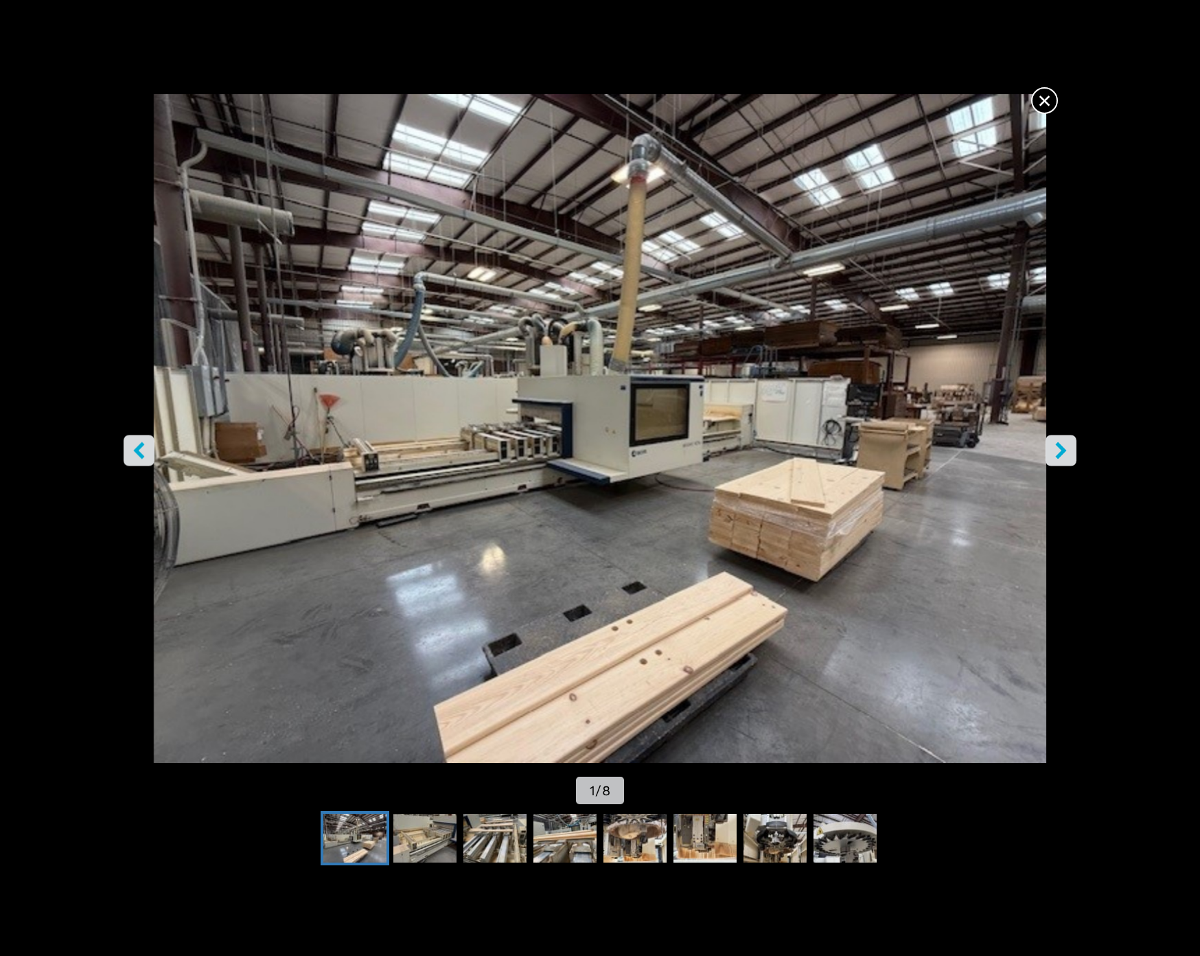
click at [1050, 98] on span "×" at bounding box center [1045, 98] width 24 height 24
